Goal: Task Accomplishment & Management: Manage account settings

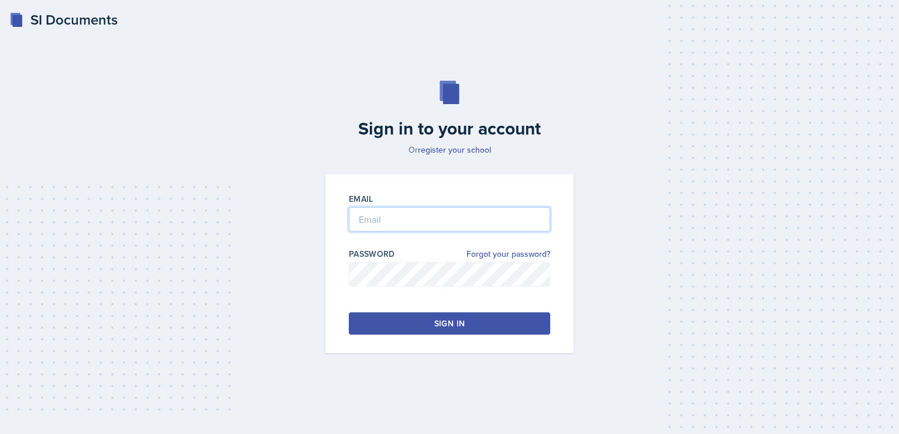
click at [517, 222] on input "email" at bounding box center [449, 219] width 201 height 25
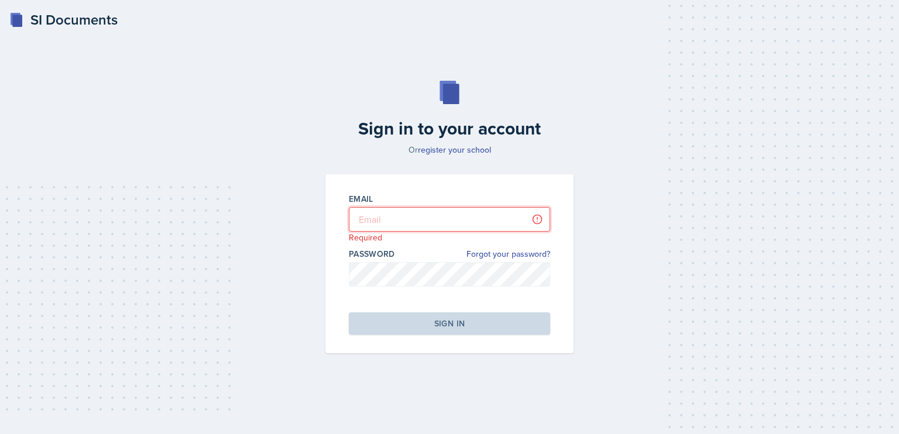
type input "[PERSON_NAME][EMAIL_ADDRESS][DOMAIN_NAME]"
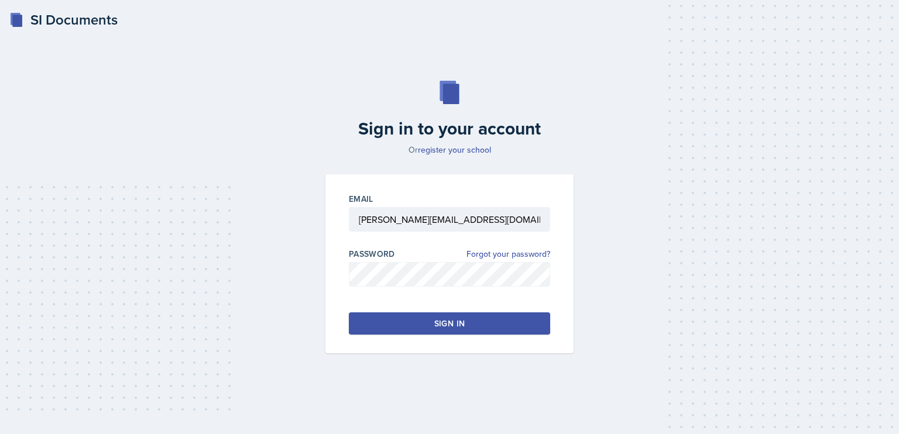
click at [466, 319] on button "Sign in" at bounding box center [449, 323] width 201 height 22
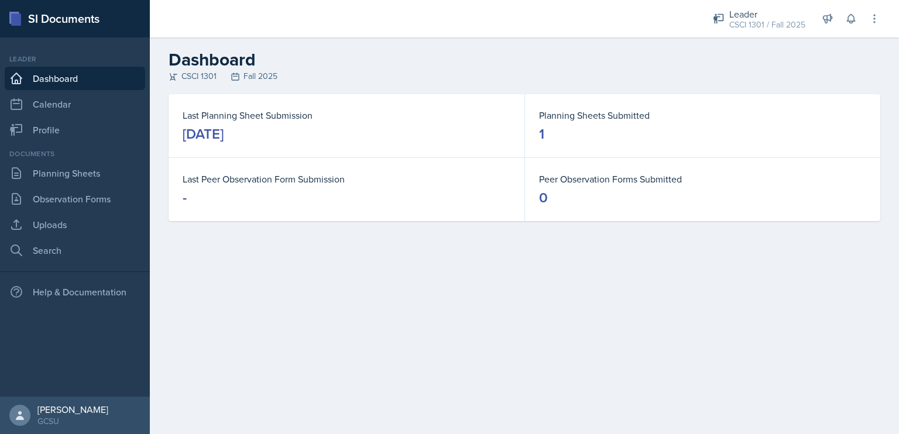
click at [223, 132] on div "[DATE]" at bounding box center [203, 134] width 41 height 19
click at [56, 177] on link "Planning Sheets" at bounding box center [75, 172] width 140 height 23
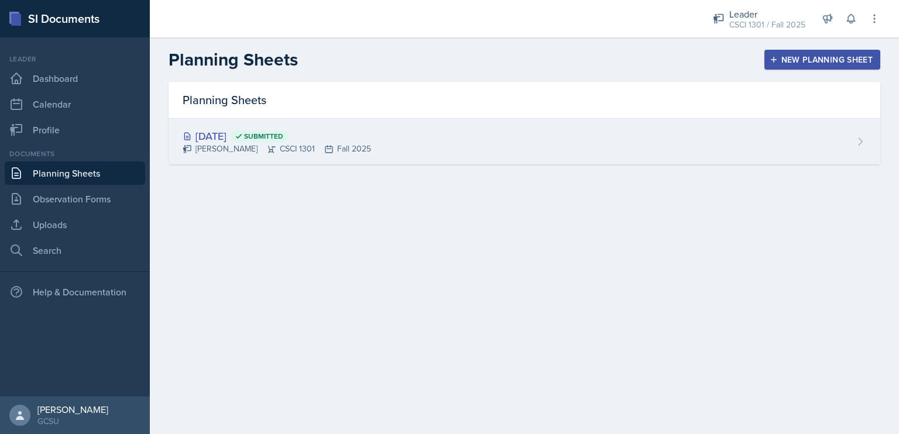
click at [800, 140] on div "[DATE] Submitted [PERSON_NAME] CSCI 1301 Fall 2025" at bounding box center [523, 142] width 711 height 46
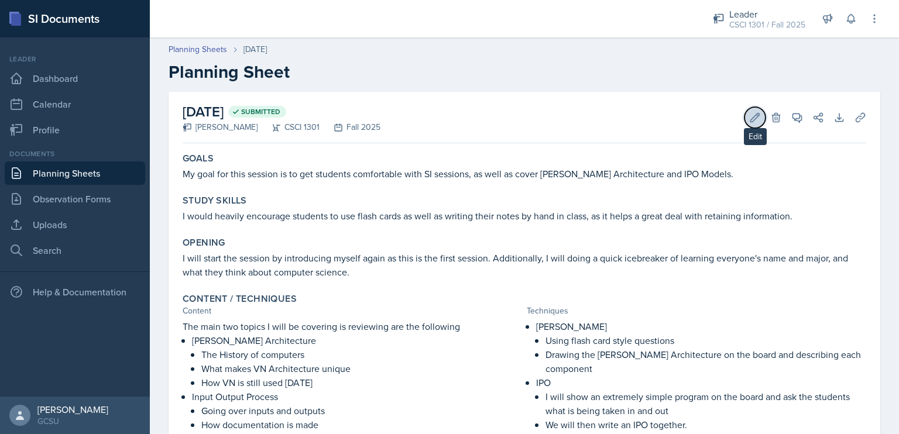
click at [744, 113] on button "Edit" at bounding box center [754, 117] width 21 height 21
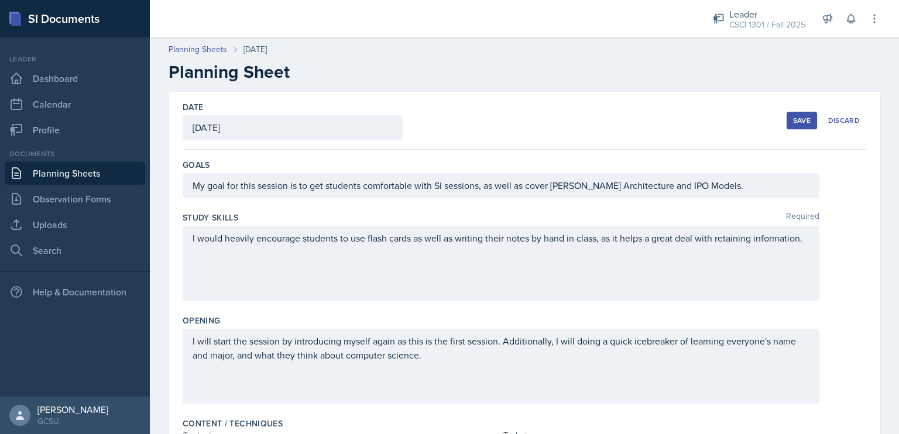
click at [256, 121] on div "[DATE]" at bounding box center [293, 127] width 220 height 25
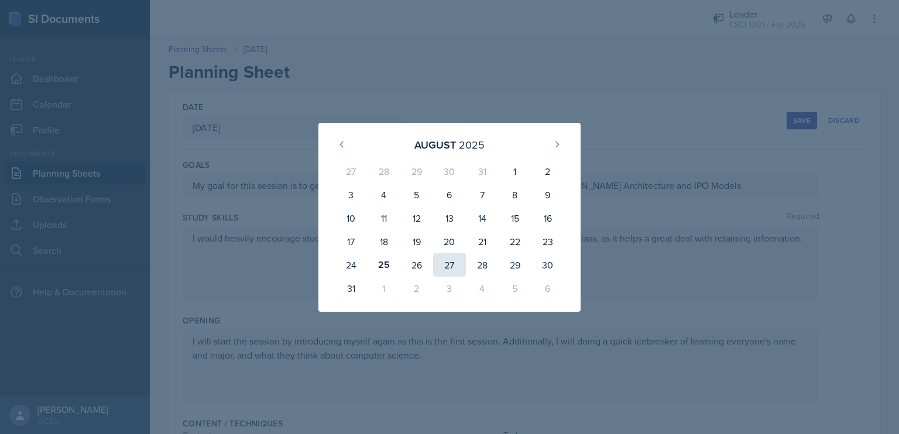
click at [445, 266] on div "27" at bounding box center [449, 264] width 33 height 23
type input "[DATE]"
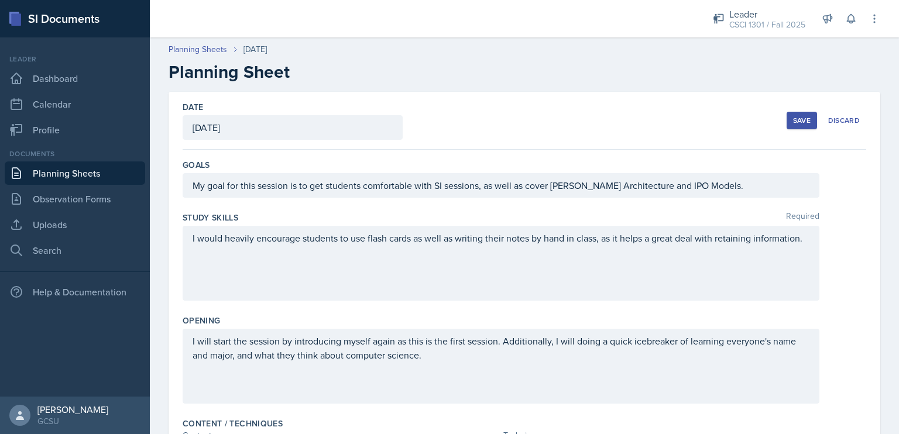
click at [796, 116] on div "Save" at bounding box center [802, 120] width 18 height 9
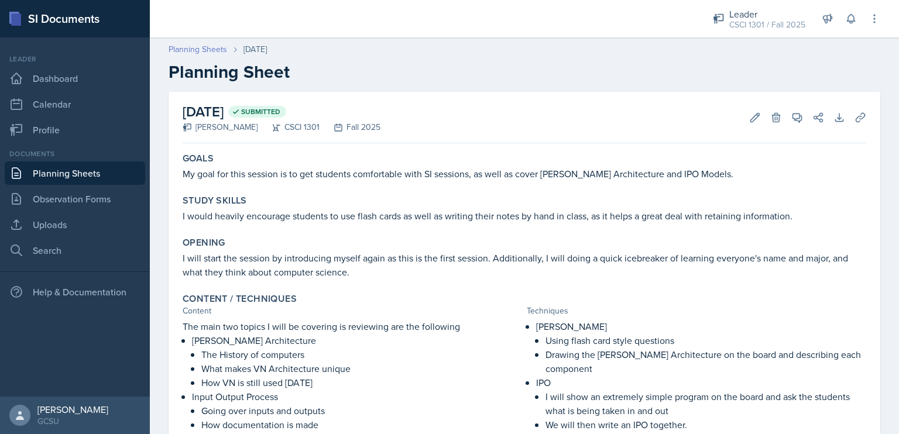
click at [184, 51] on link "Planning Sheets" at bounding box center [197, 49] width 58 height 12
